Goal: Navigation & Orientation: Go to known website

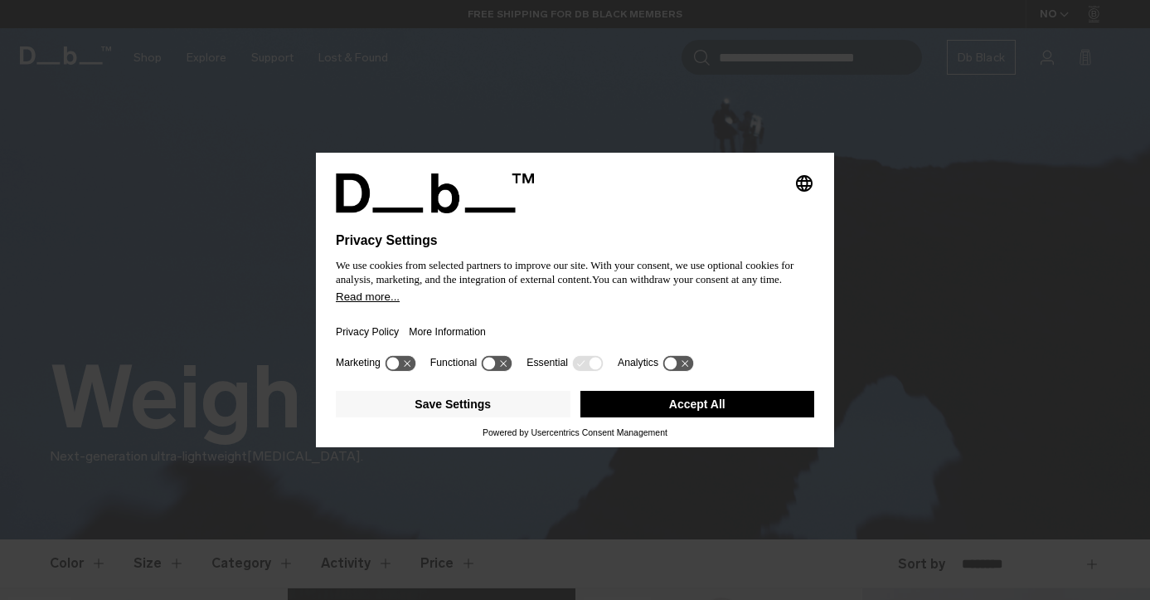
click at [714, 414] on button "Accept All" at bounding box center [698, 404] width 235 height 27
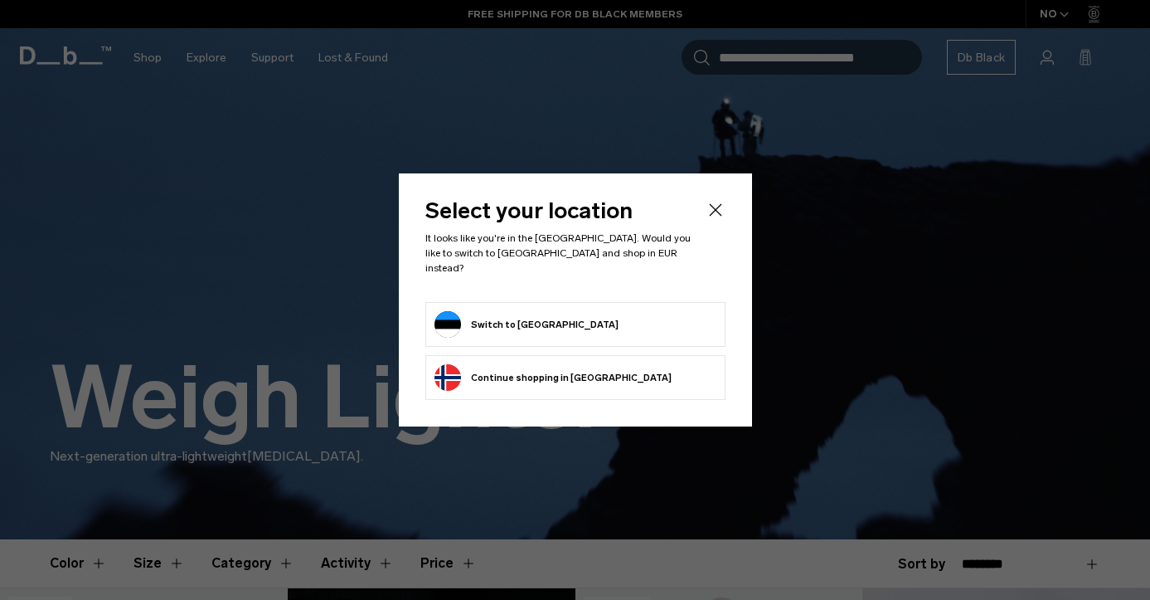
click at [581, 321] on form "Switch to [GEOGRAPHIC_DATA]" at bounding box center [576, 324] width 282 height 27
click at [489, 302] on li "Switch to [GEOGRAPHIC_DATA]" at bounding box center [576, 324] width 300 height 45
click at [496, 311] on button "Switch to [GEOGRAPHIC_DATA]" at bounding box center [527, 324] width 184 height 27
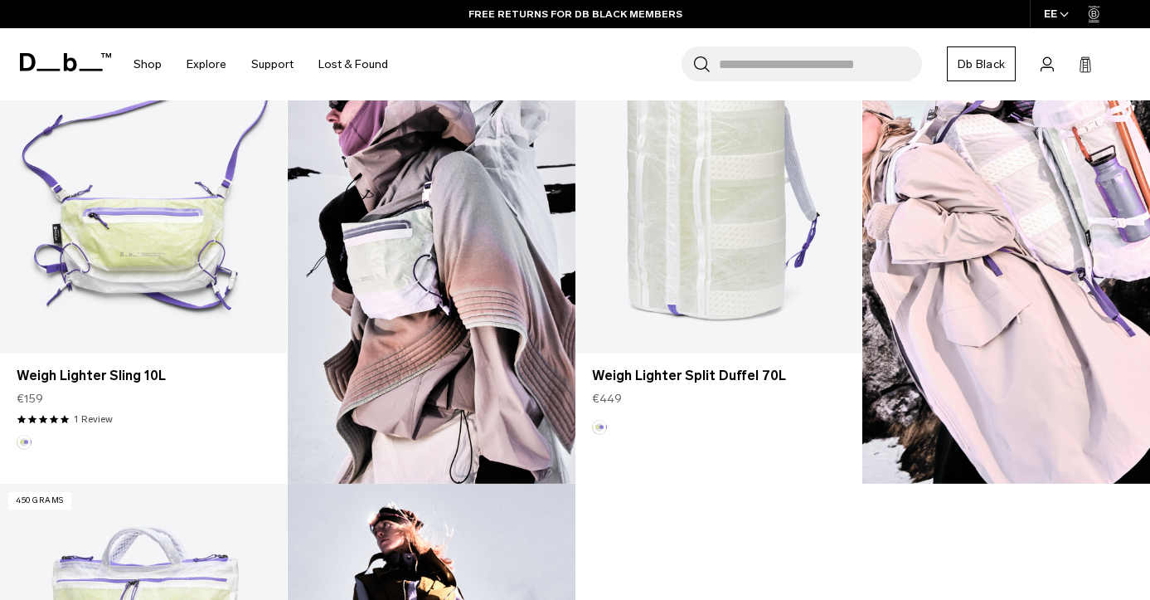
scroll to position [975, 0]
